Goal: Find specific page/section: Find specific page/section

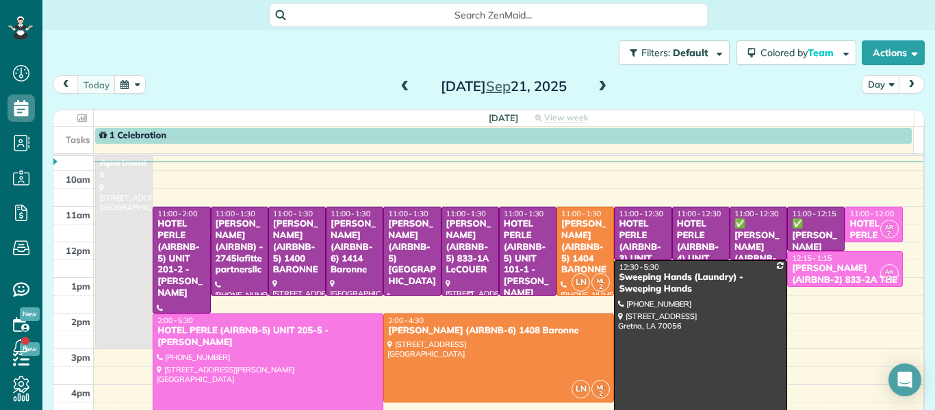
scroll to position [91, 0]
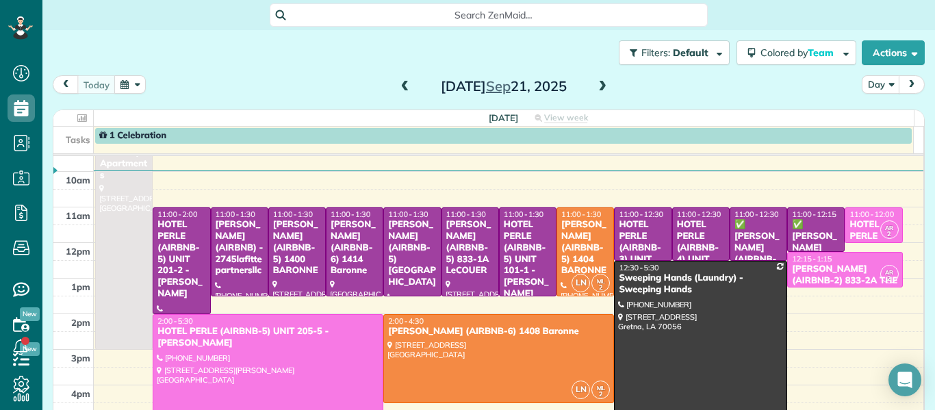
click at [596, 86] on span at bounding box center [602, 87] width 15 height 12
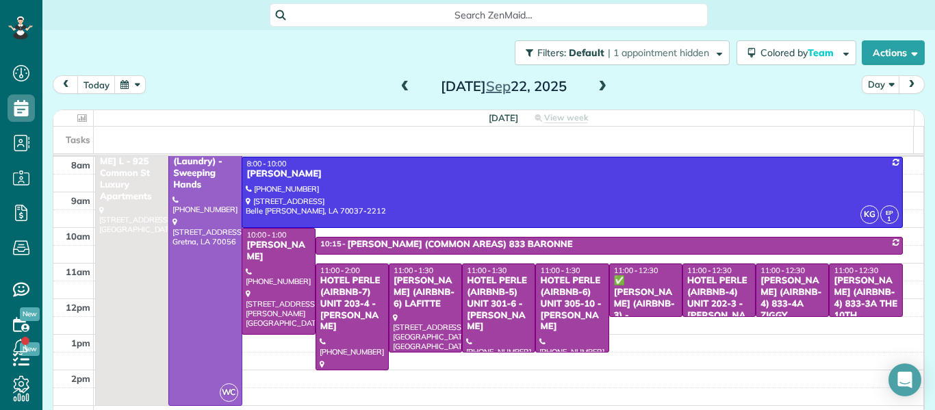
scroll to position [25, 0]
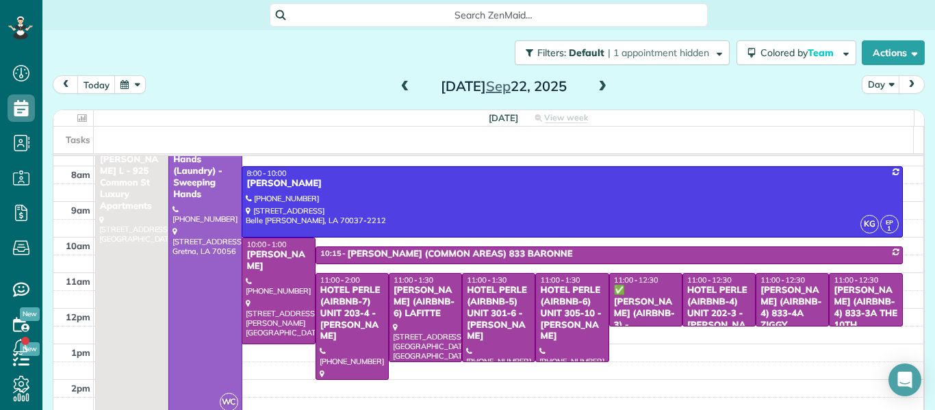
click at [600, 88] on span at bounding box center [602, 87] width 15 height 12
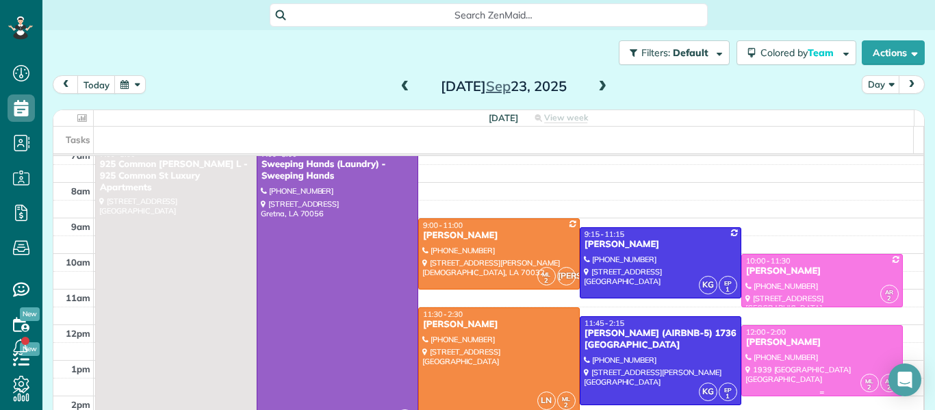
scroll to position [0, 0]
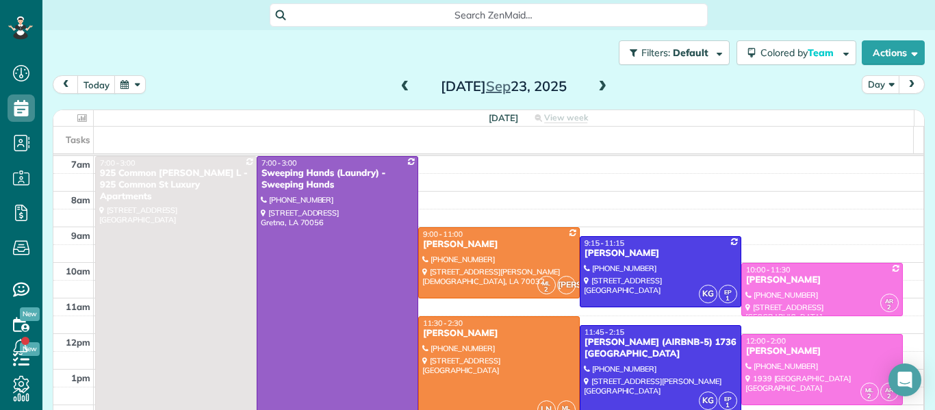
click at [598, 82] on span at bounding box center [602, 87] width 15 height 12
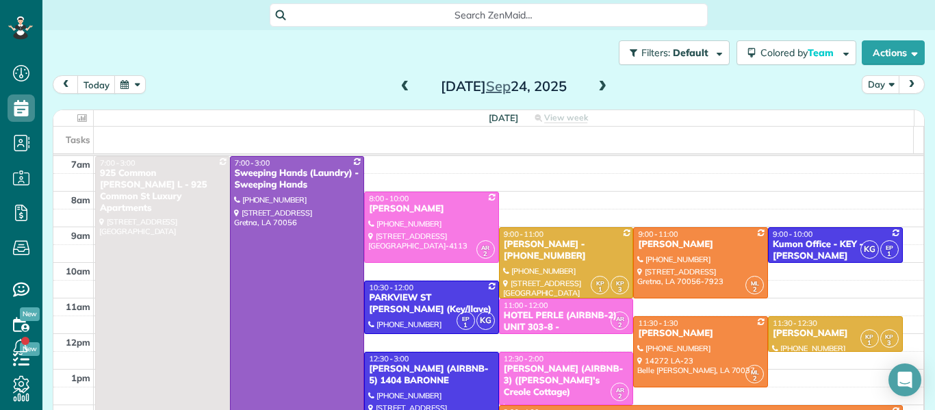
click at [598, 85] on span at bounding box center [602, 87] width 15 height 12
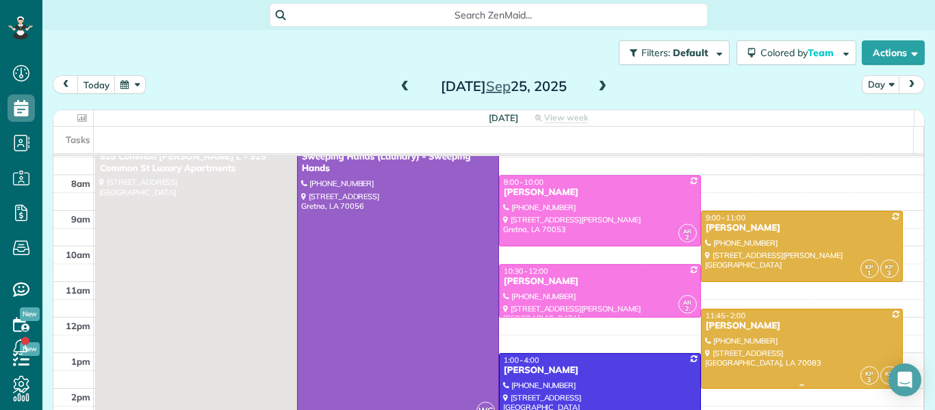
scroll to position [14, 0]
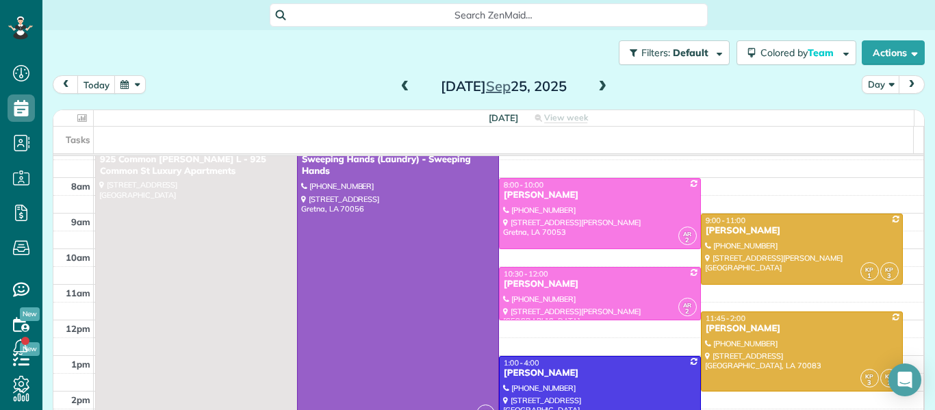
click at [600, 88] on span at bounding box center [602, 87] width 15 height 12
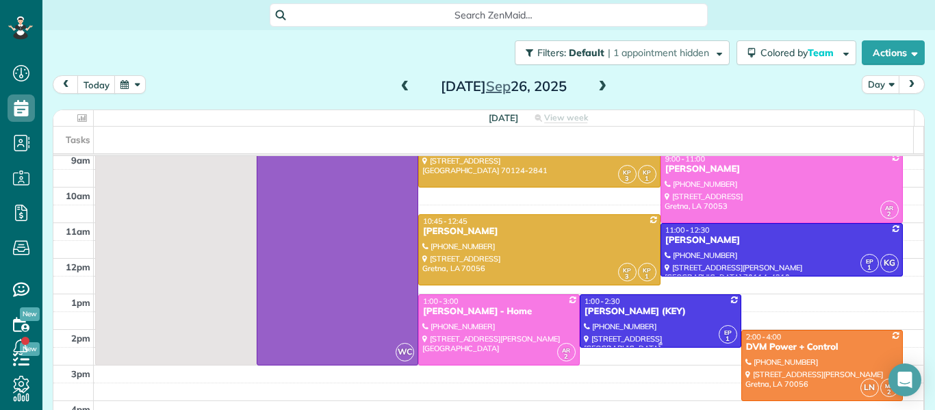
scroll to position [77, 0]
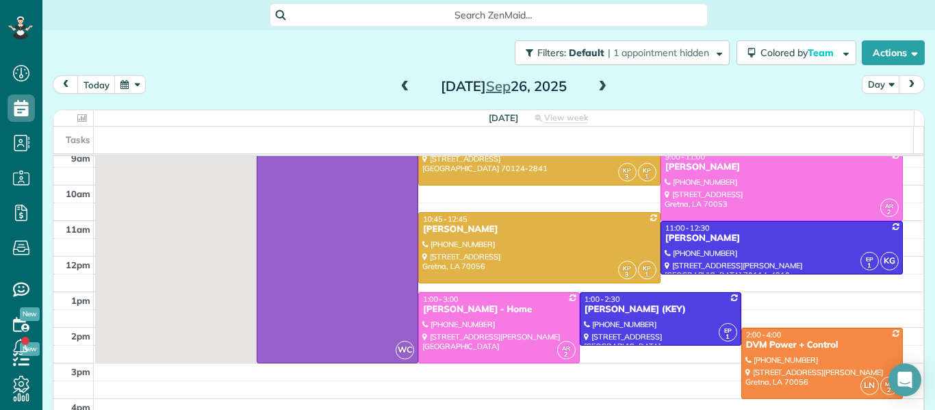
click at [600, 84] on span at bounding box center [602, 87] width 15 height 12
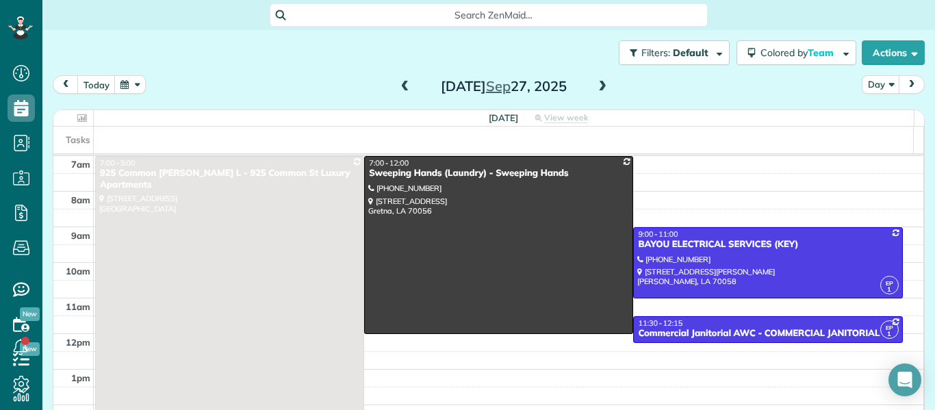
click at [398, 84] on span at bounding box center [405, 87] width 15 height 12
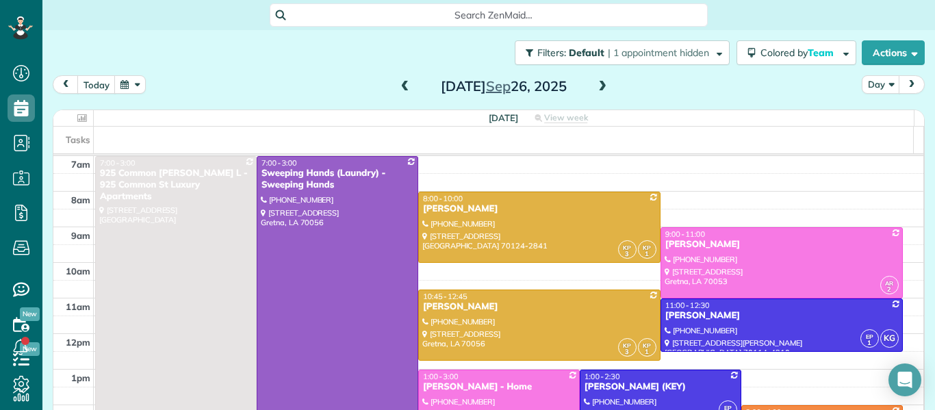
click at [398, 84] on span at bounding box center [405, 87] width 15 height 12
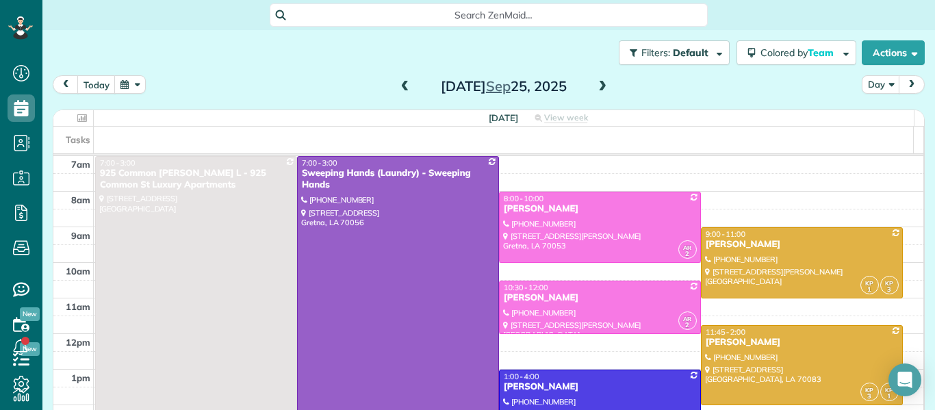
click at [398, 84] on span at bounding box center [405, 87] width 15 height 12
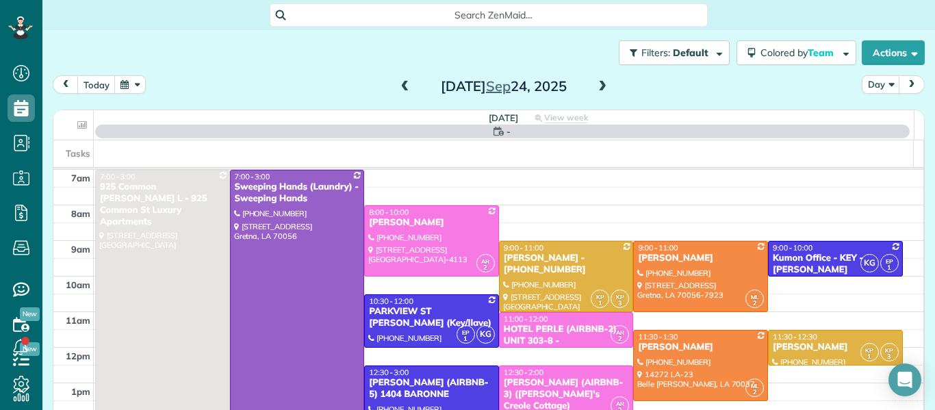
click at [398, 84] on span at bounding box center [405, 87] width 15 height 12
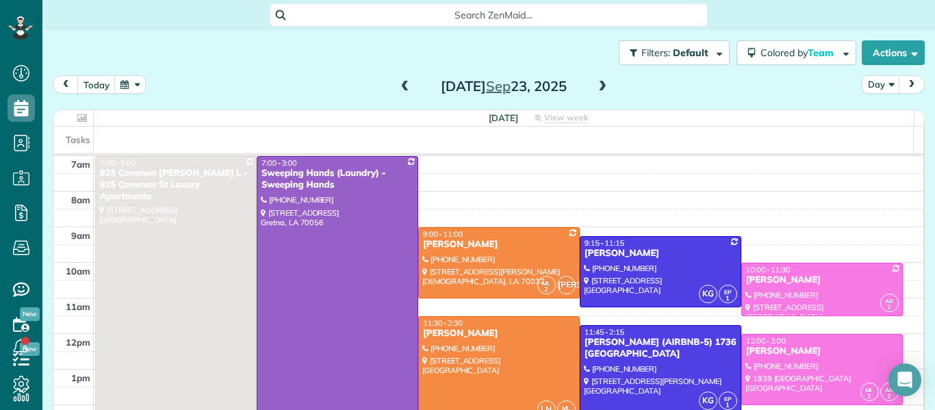
click at [398, 84] on span at bounding box center [405, 87] width 15 height 12
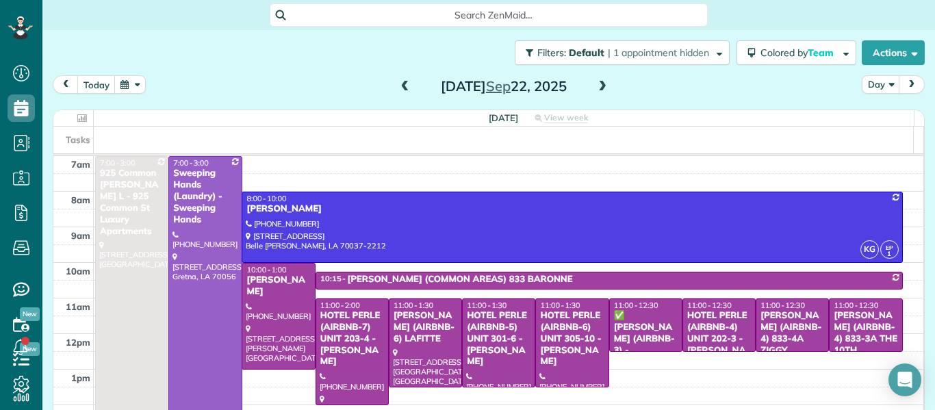
click at [398, 84] on span at bounding box center [405, 87] width 15 height 12
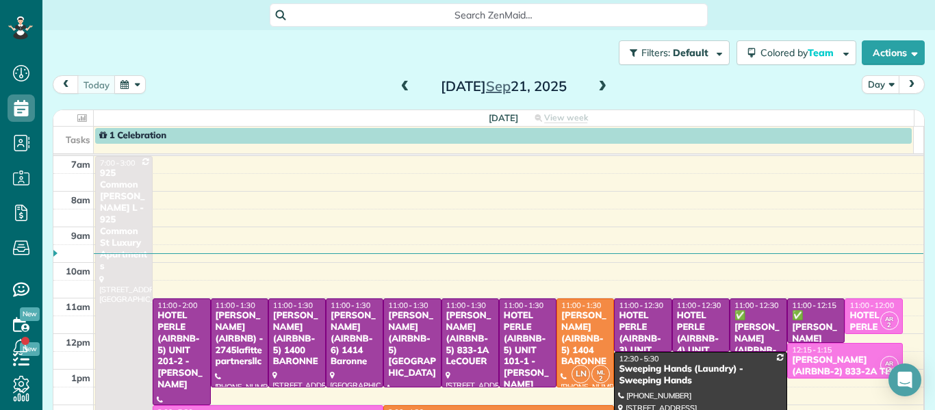
click at [416, 136] on div "1 Celebration" at bounding box center [503, 136] width 809 height 12
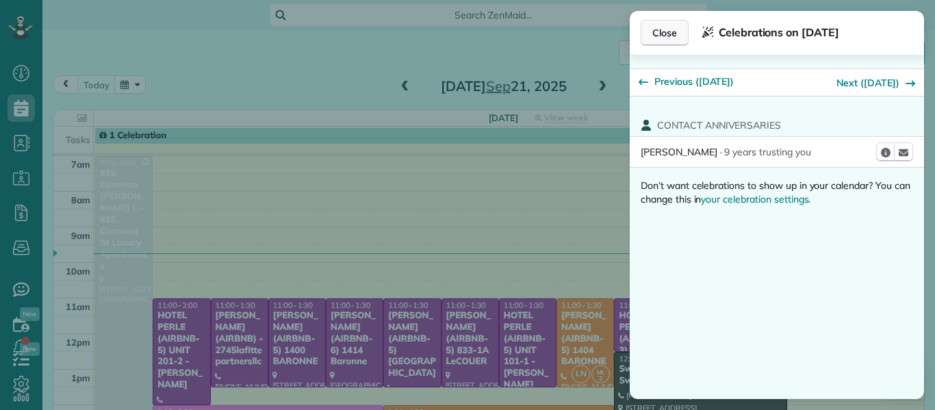
click at [659, 34] on span "Close" at bounding box center [664, 33] width 25 height 14
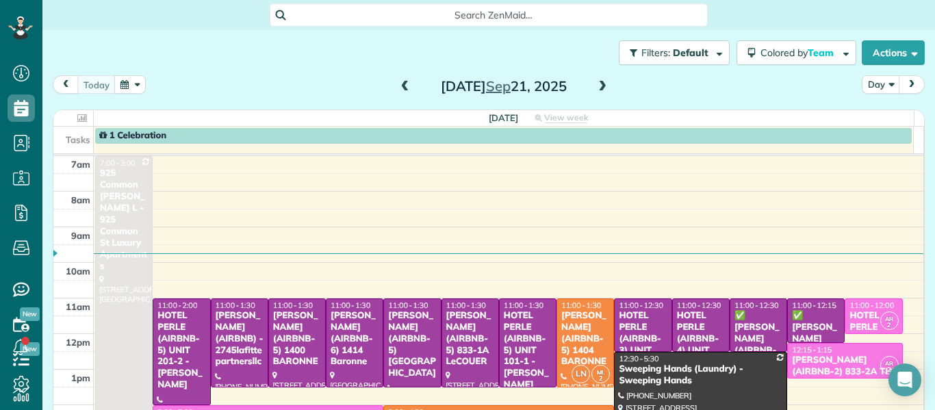
click at [601, 87] on span at bounding box center [602, 87] width 15 height 12
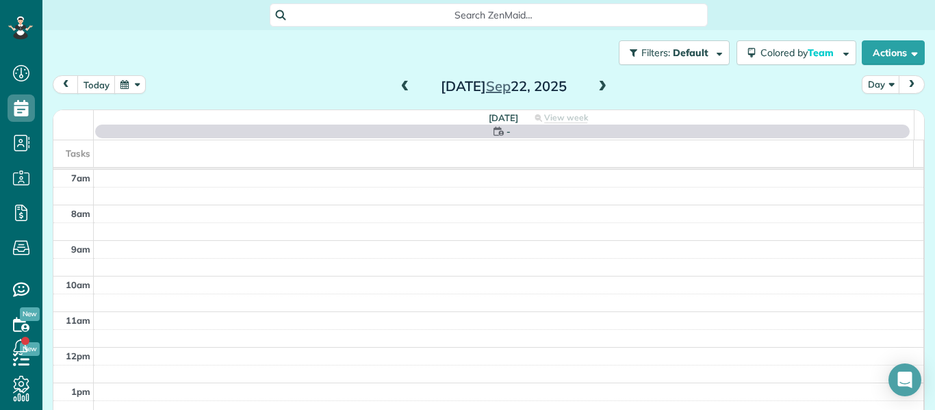
click at [601, 87] on span at bounding box center [602, 87] width 15 height 12
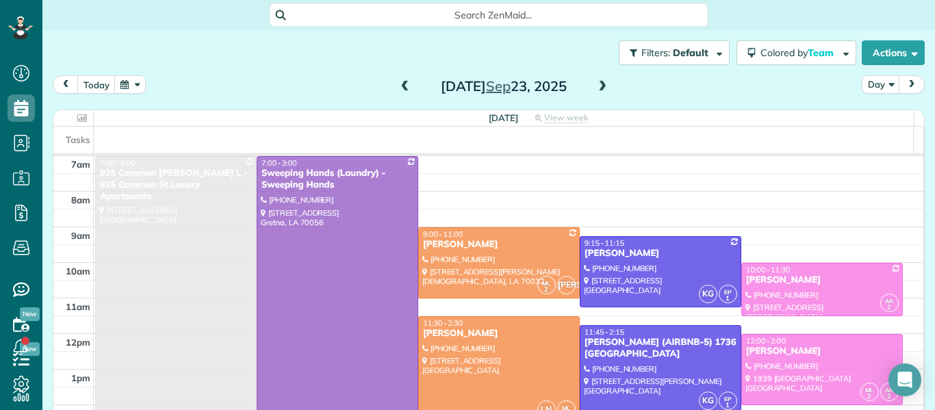
click at [601, 87] on span at bounding box center [602, 87] width 15 height 12
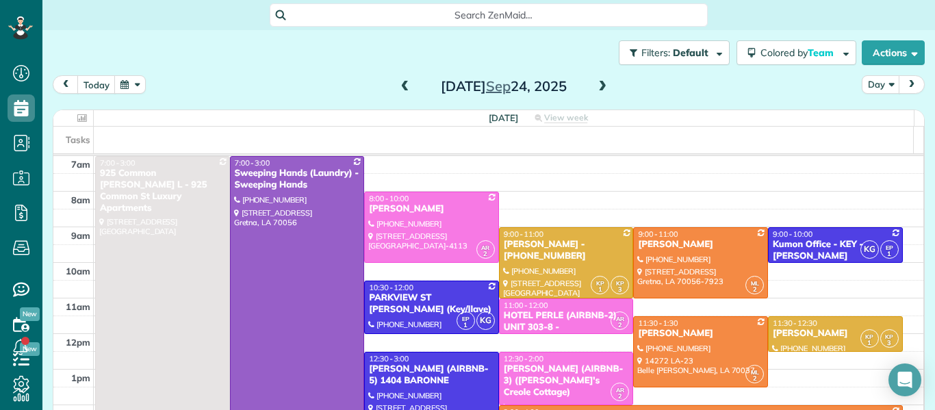
click at [601, 87] on span at bounding box center [602, 87] width 15 height 12
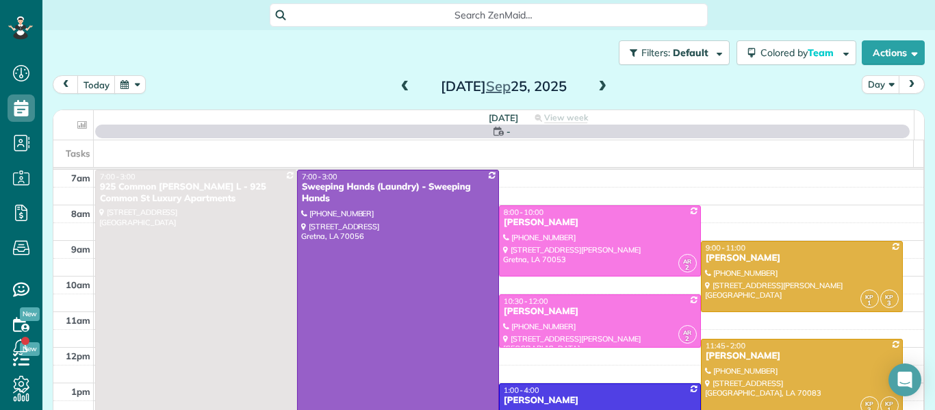
click at [607, 87] on div "[DATE]" at bounding box center [503, 86] width 219 height 22
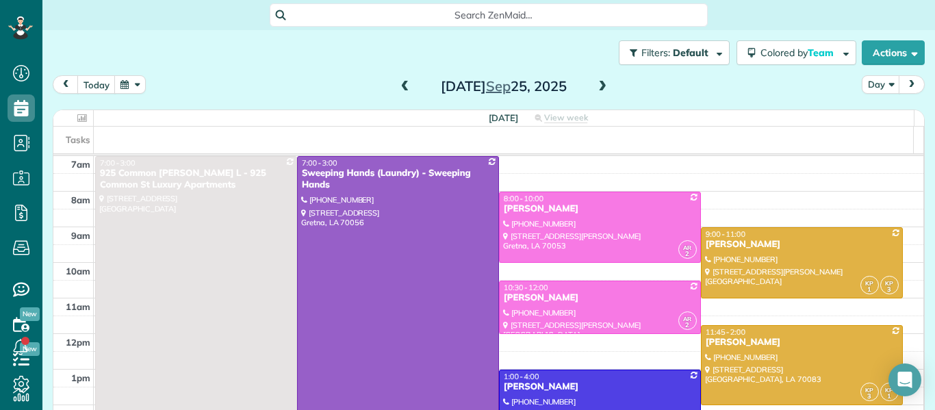
click at [605, 86] on span at bounding box center [602, 87] width 15 height 12
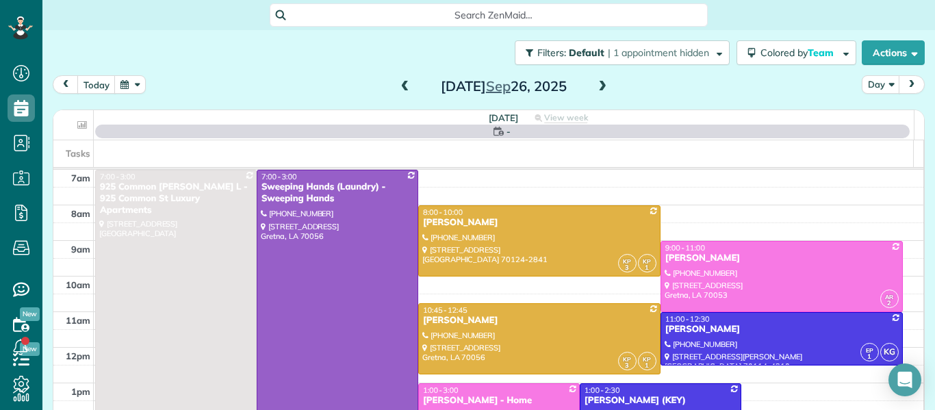
click at [605, 86] on span at bounding box center [602, 87] width 15 height 12
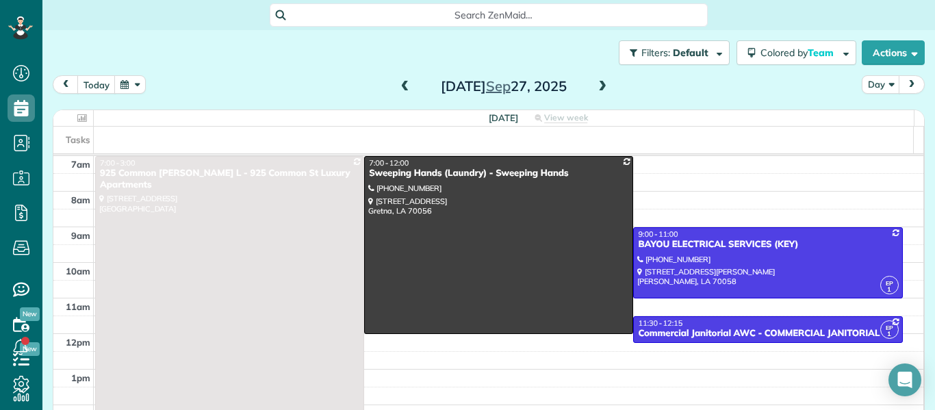
click at [605, 86] on span at bounding box center [602, 87] width 15 height 12
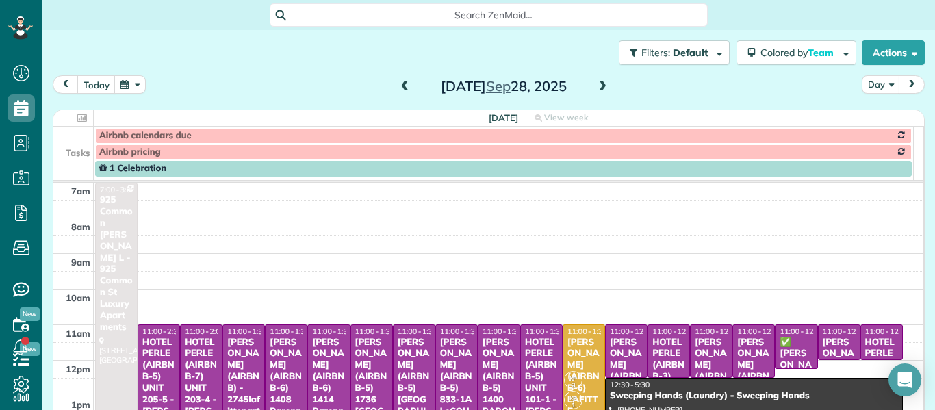
click at [468, 168] on div "1 Celebration" at bounding box center [503, 169] width 809 height 12
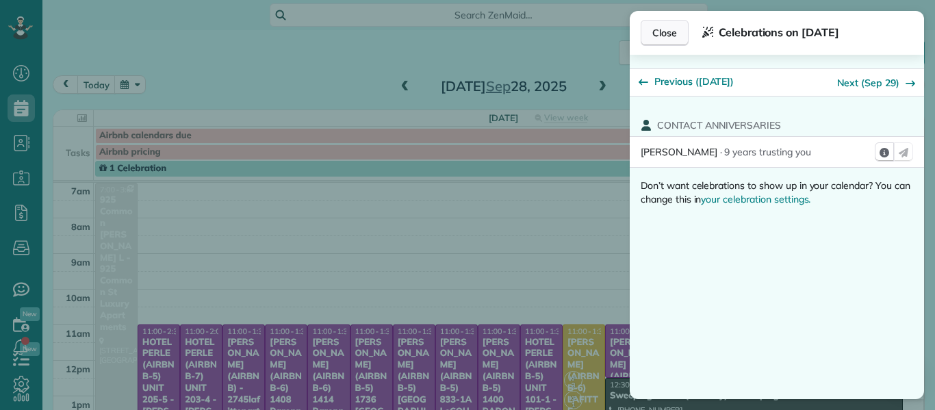
click at [664, 35] on span "Close" at bounding box center [664, 33] width 25 height 14
